Goal: Navigation & Orientation: Find specific page/section

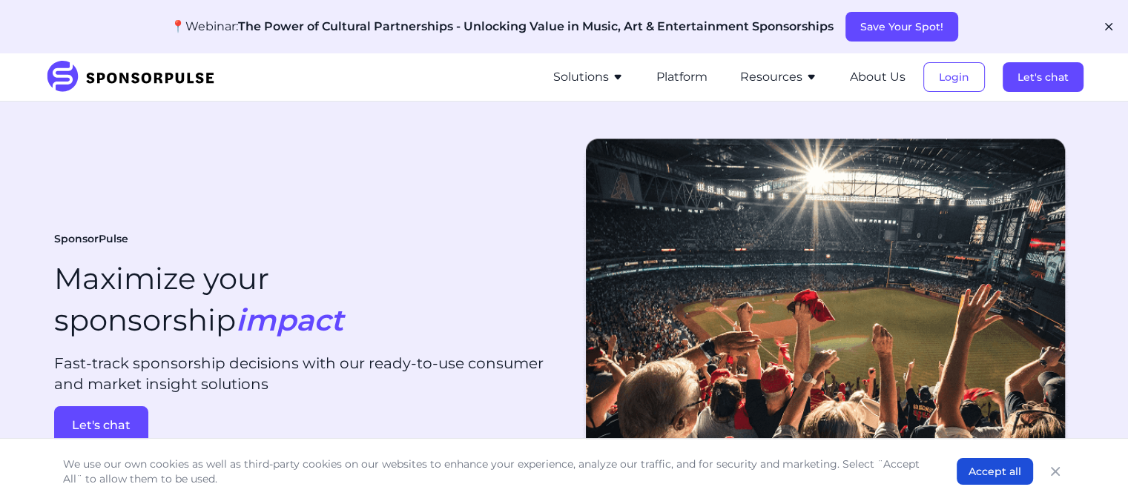
scroll to position [3991, 0]
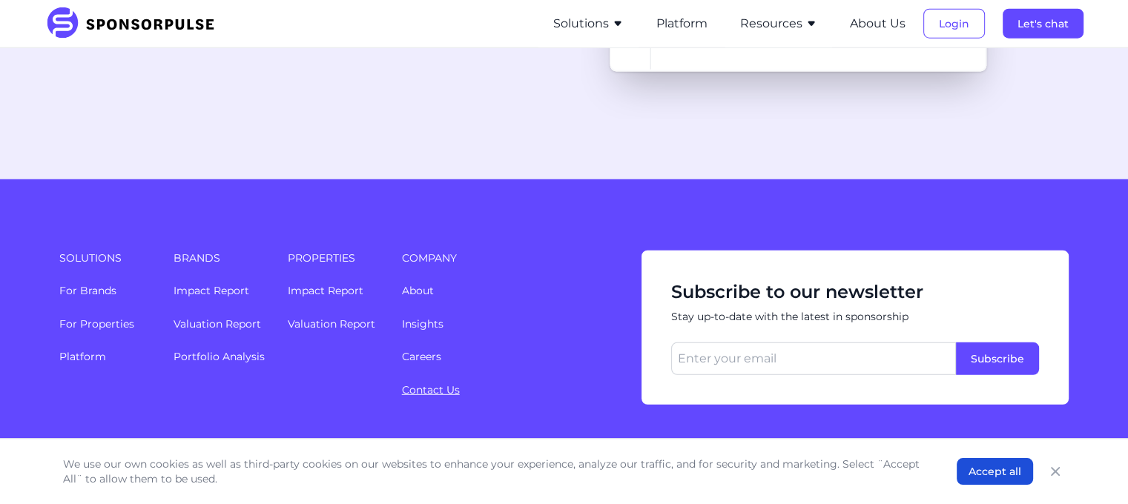
click at [446, 383] on link "Contact Us" at bounding box center [431, 389] width 58 height 13
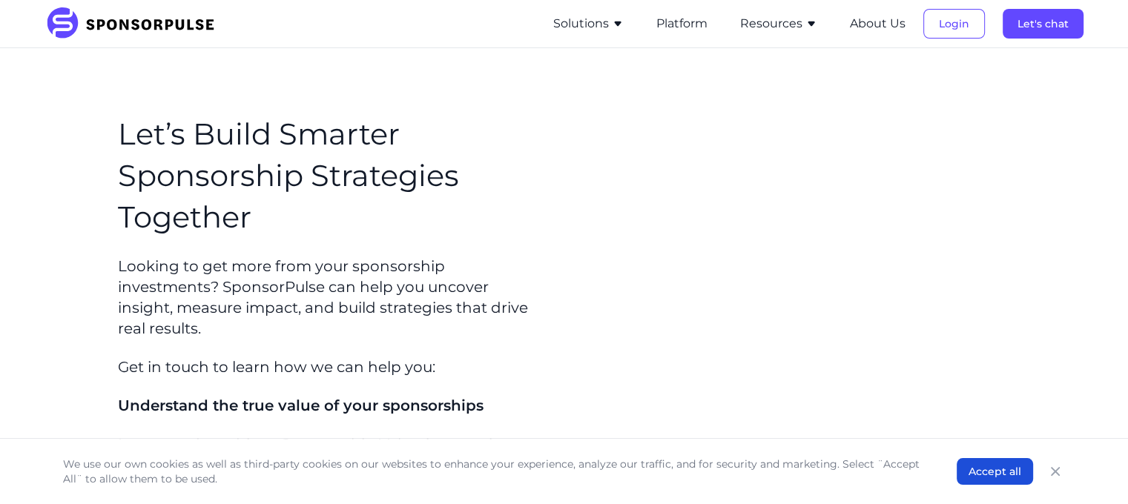
click at [1049, 467] on icon "Close" at bounding box center [1055, 471] width 15 height 15
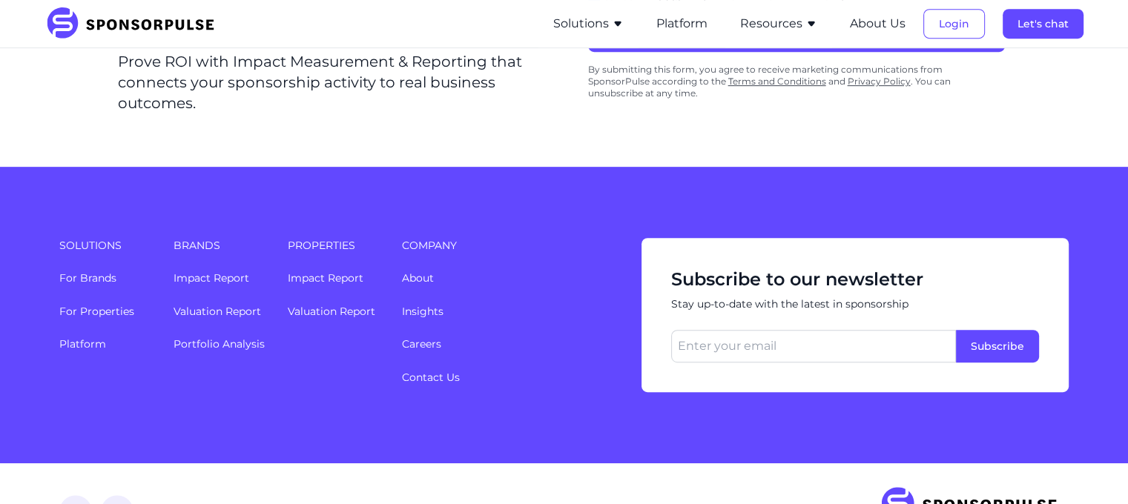
scroll to position [736, 0]
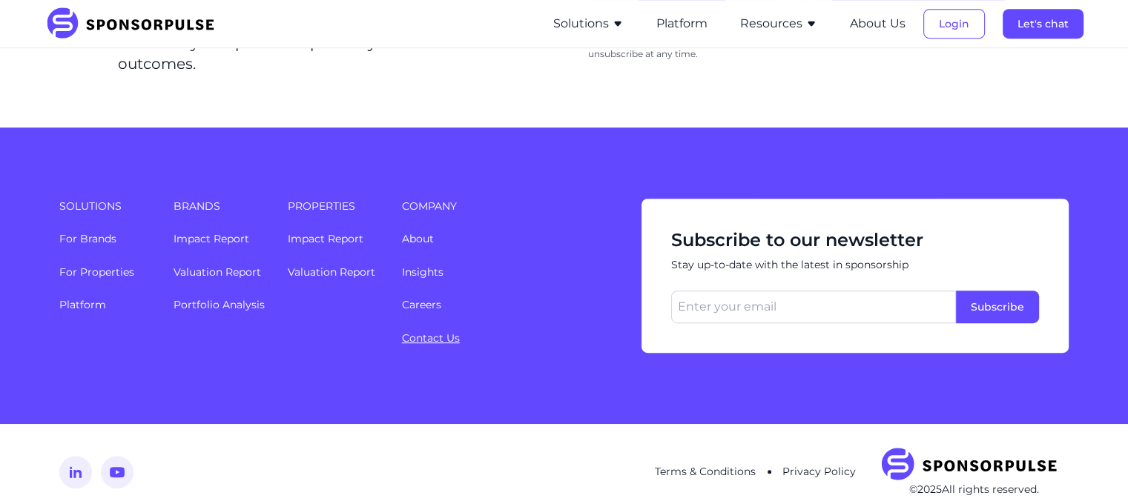
click at [434, 331] on link "Contact Us" at bounding box center [431, 337] width 58 height 13
click at [864, 27] on button "About Us" at bounding box center [878, 24] width 56 height 18
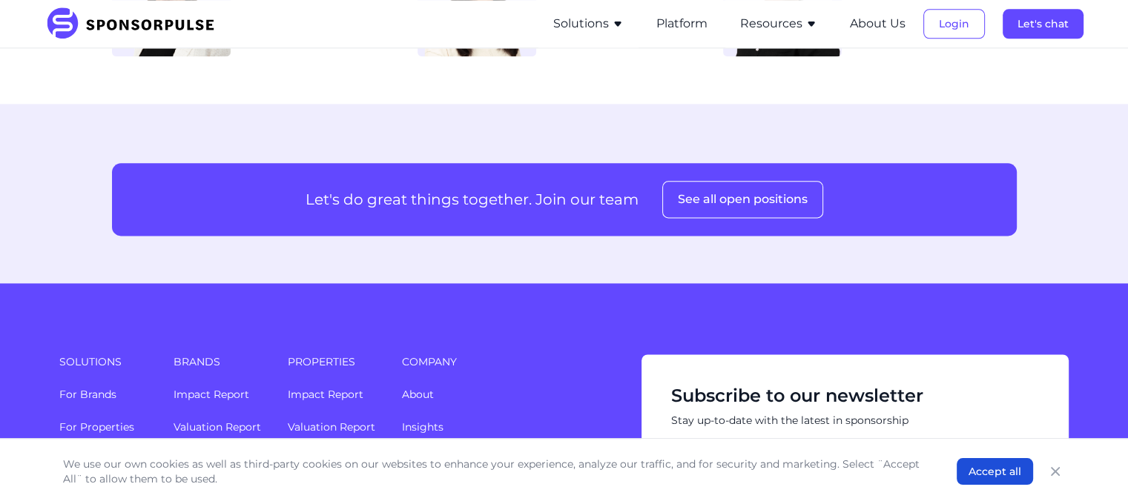
scroll to position [2099, 0]
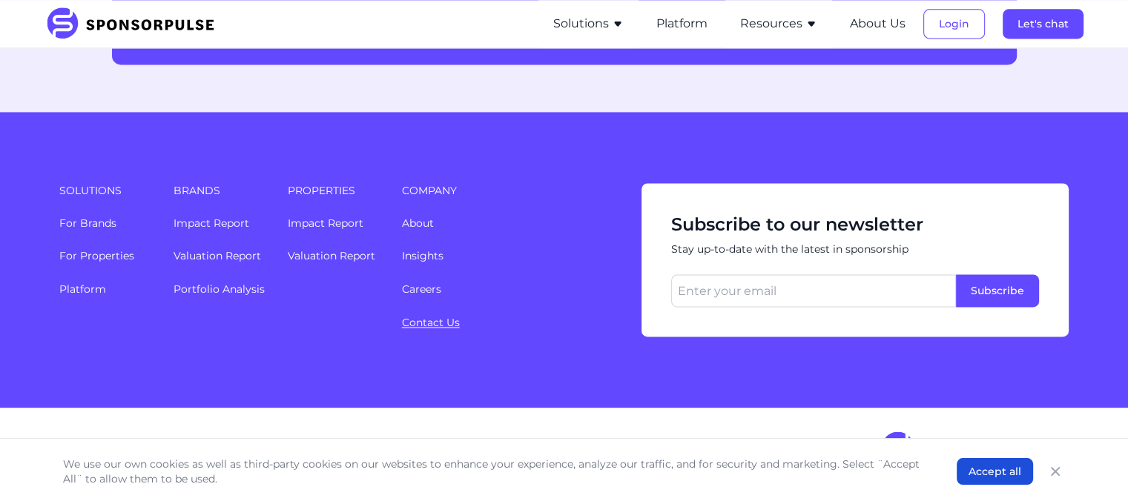
click at [421, 323] on link "Contact Us" at bounding box center [431, 322] width 58 height 13
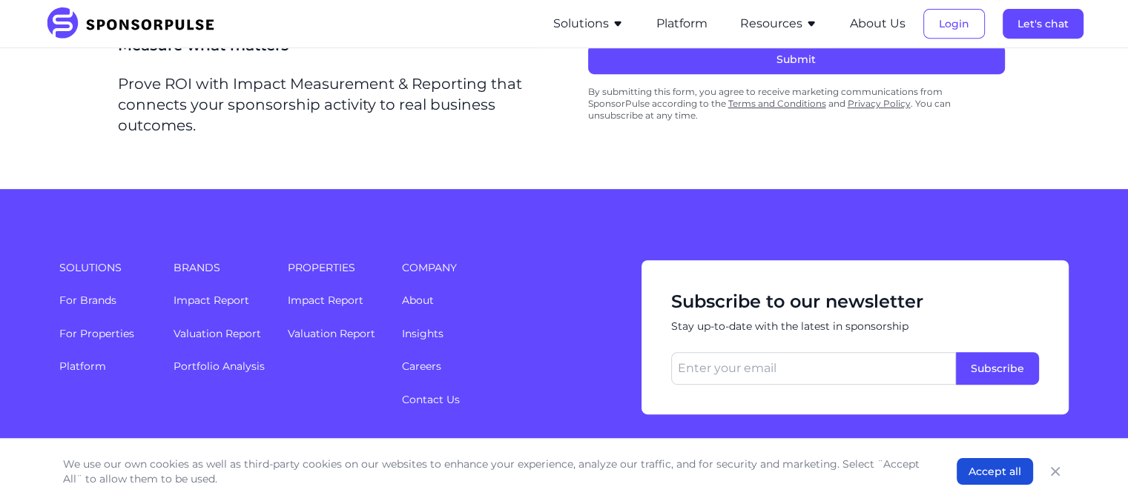
scroll to position [736, 0]
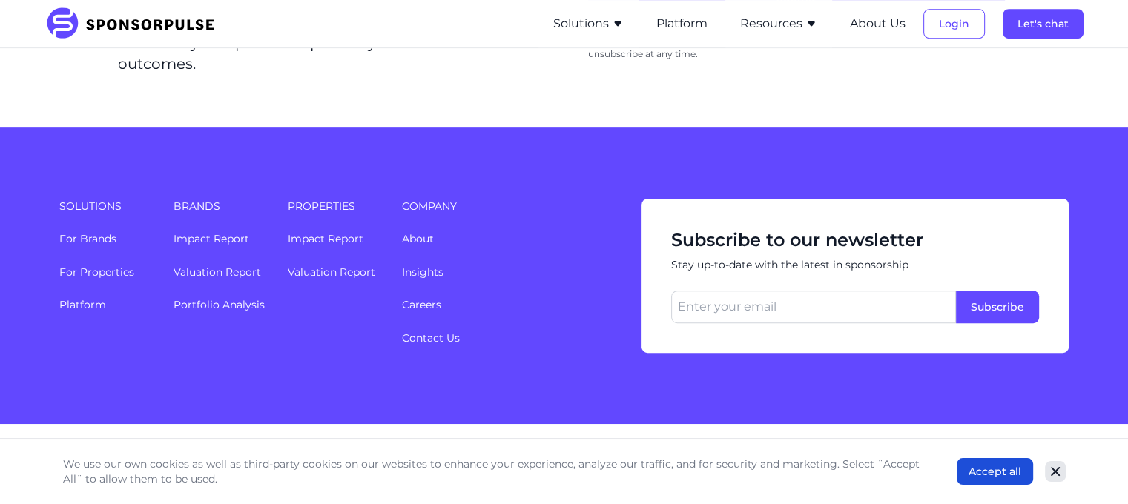
click at [1051, 475] on icon "Close" at bounding box center [1055, 471] width 9 height 9
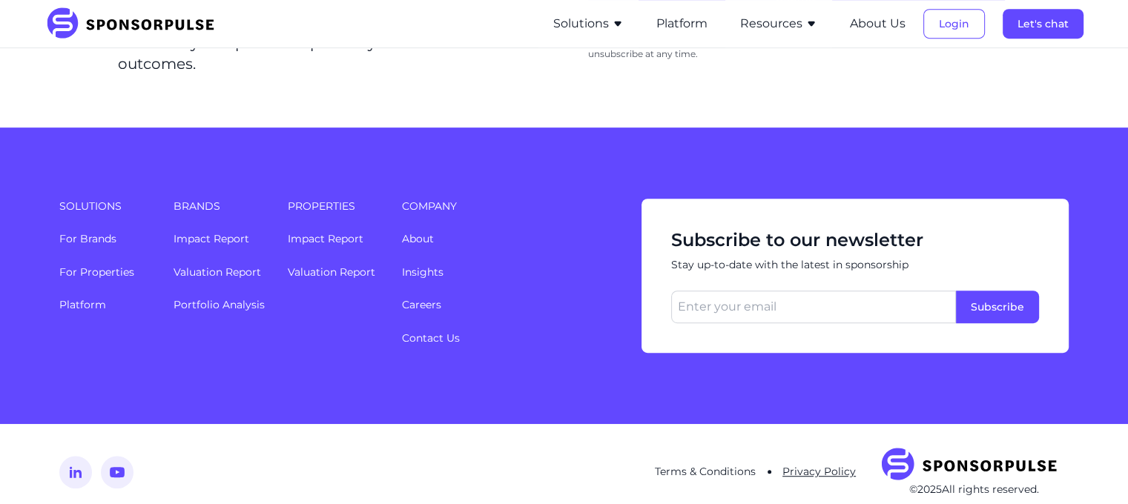
click at [804, 465] on link "Privacy Policy" at bounding box center [818, 471] width 73 height 13
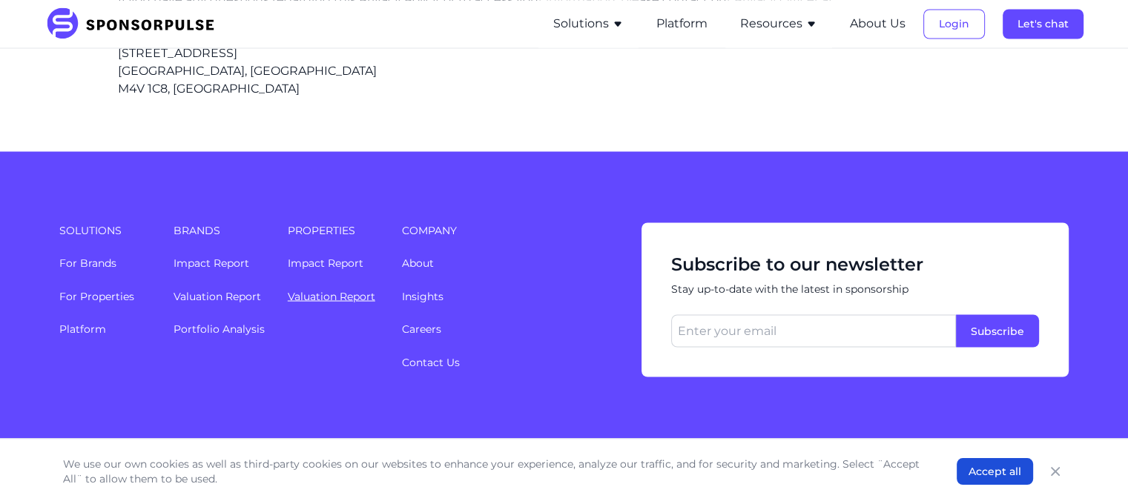
scroll to position [2685, 0]
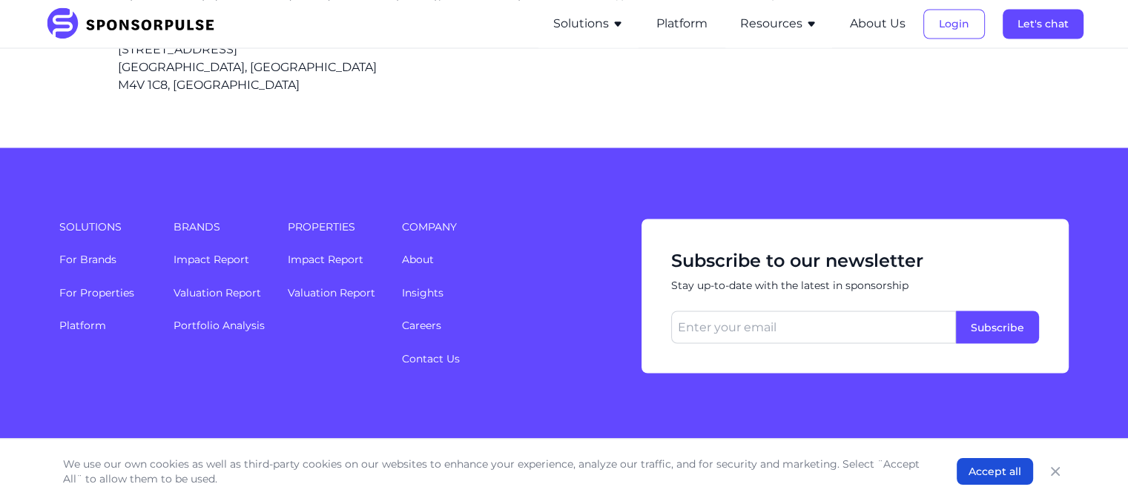
drag, startPoint x: 1052, startPoint y: 465, endPoint x: 1041, endPoint y: 465, distance: 11.1
click at [1052, 465] on icon "Close" at bounding box center [1055, 471] width 15 height 15
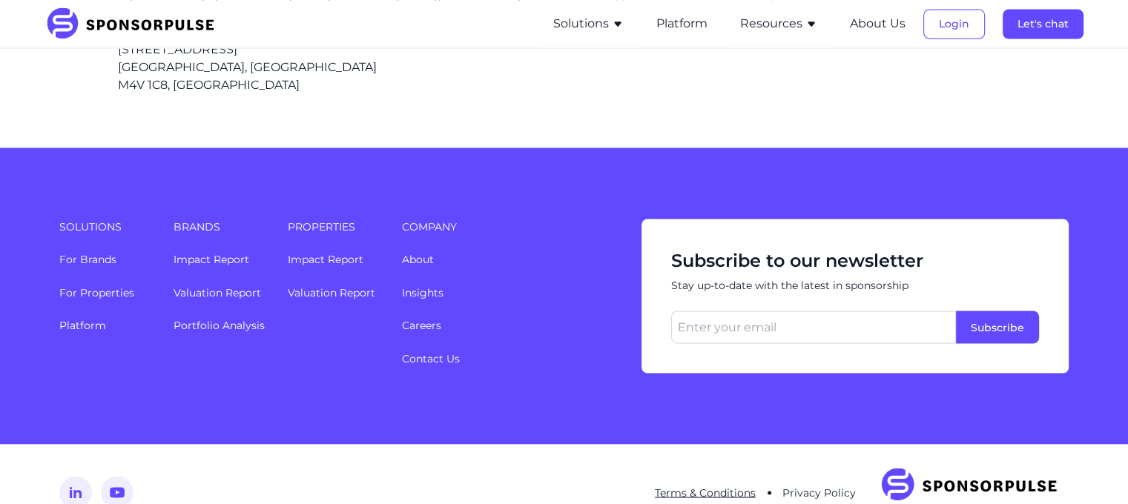
click at [719, 486] on link "Terms & Conditions" at bounding box center [705, 492] width 101 height 13
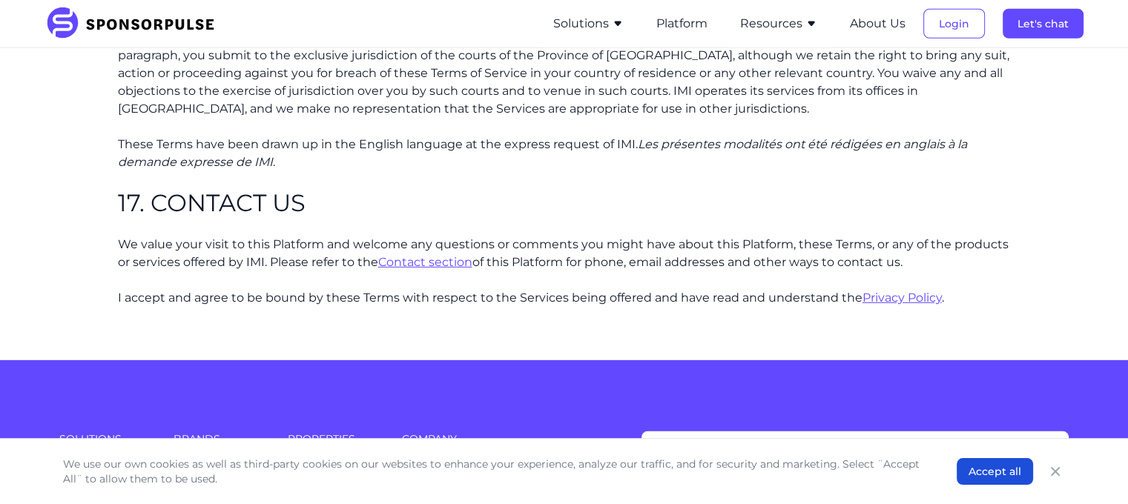
scroll to position [4391, 0]
